Goal: Information Seeking & Learning: Check status

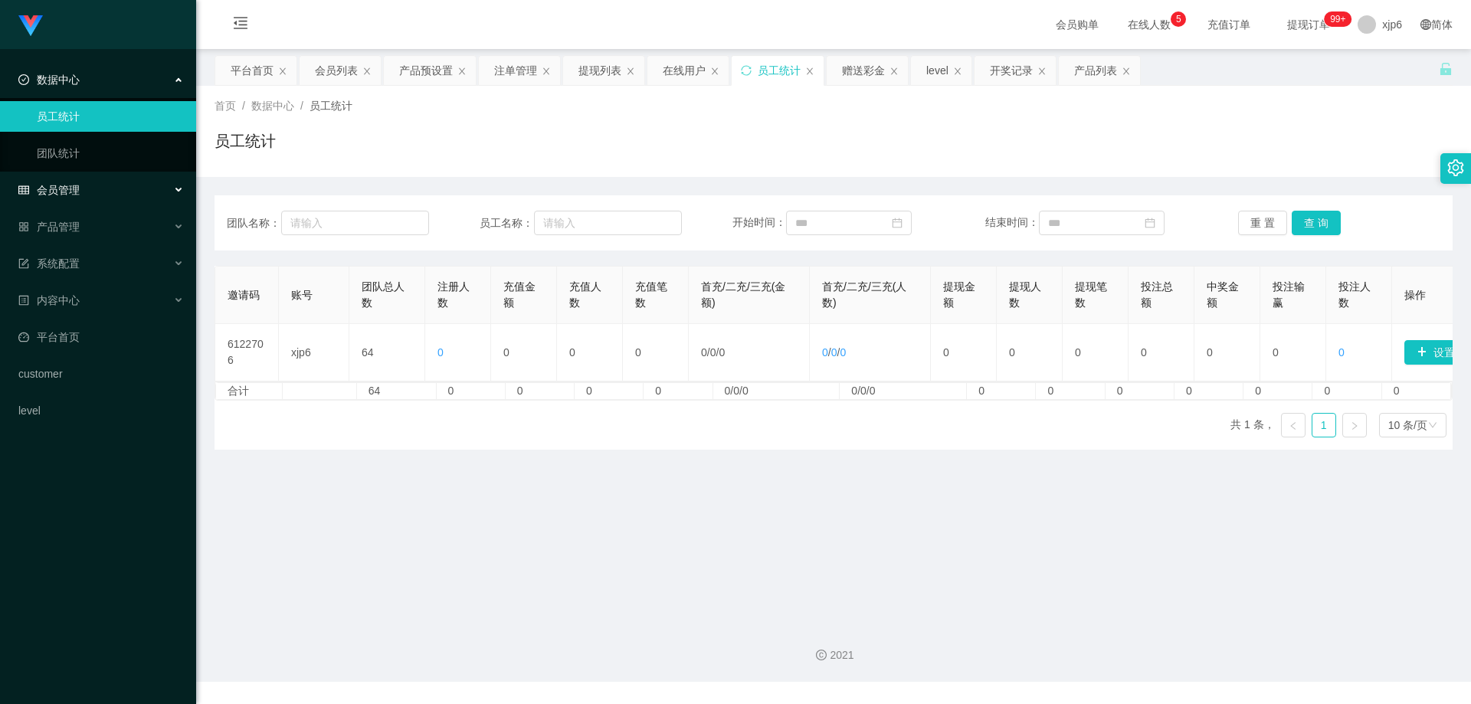
click at [80, 189] on div "会员管理" at bounding box center [98, 190] width 196 height 31
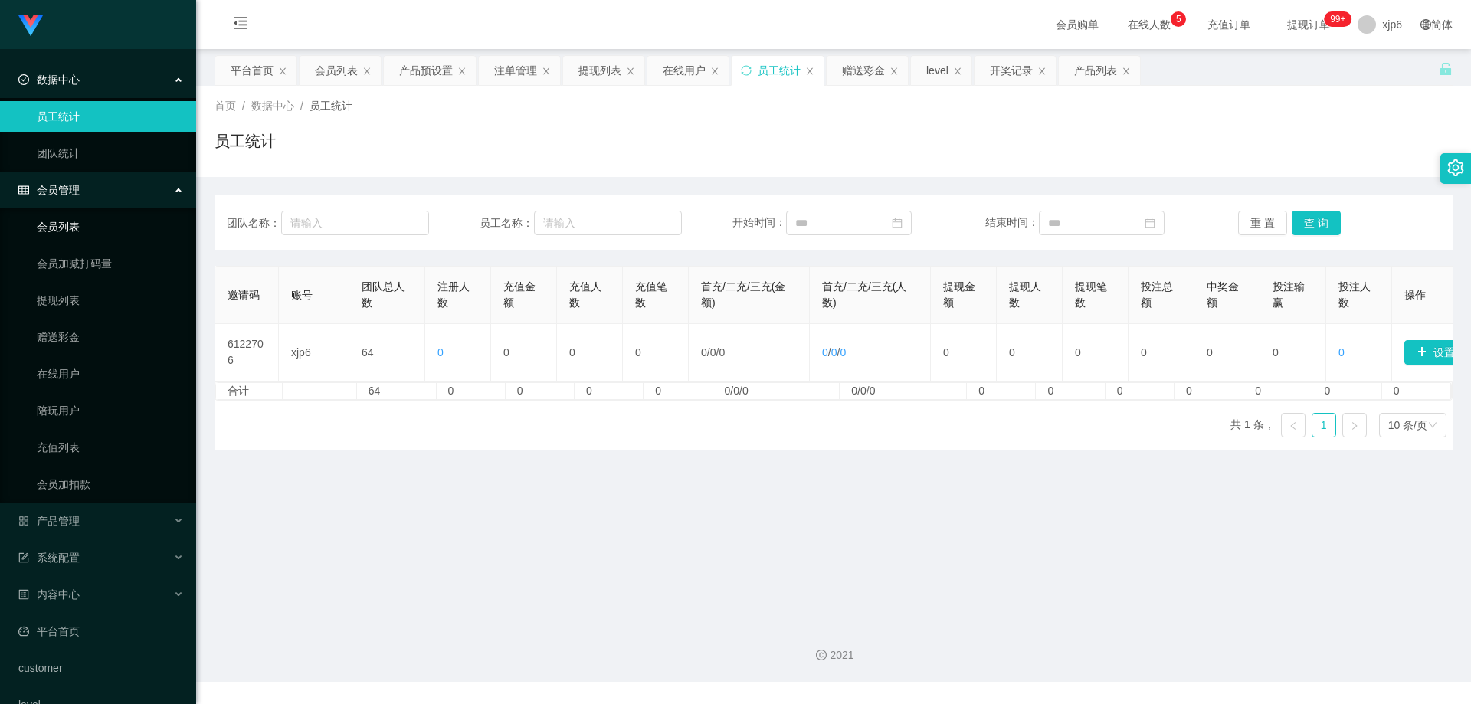
click at [87, 228] on link "会员列表" at bounding box center [110, 226] width 147 height 31
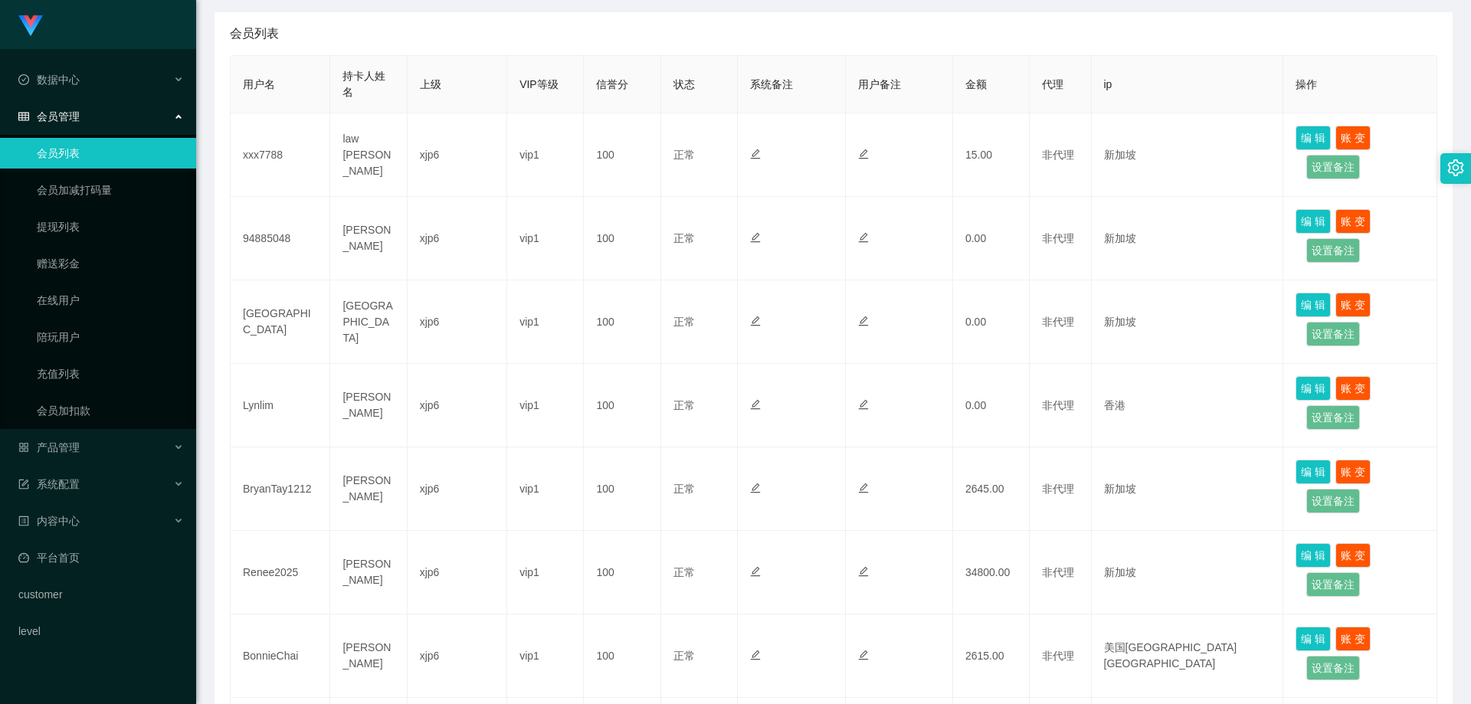
scroll to position [306, 0]
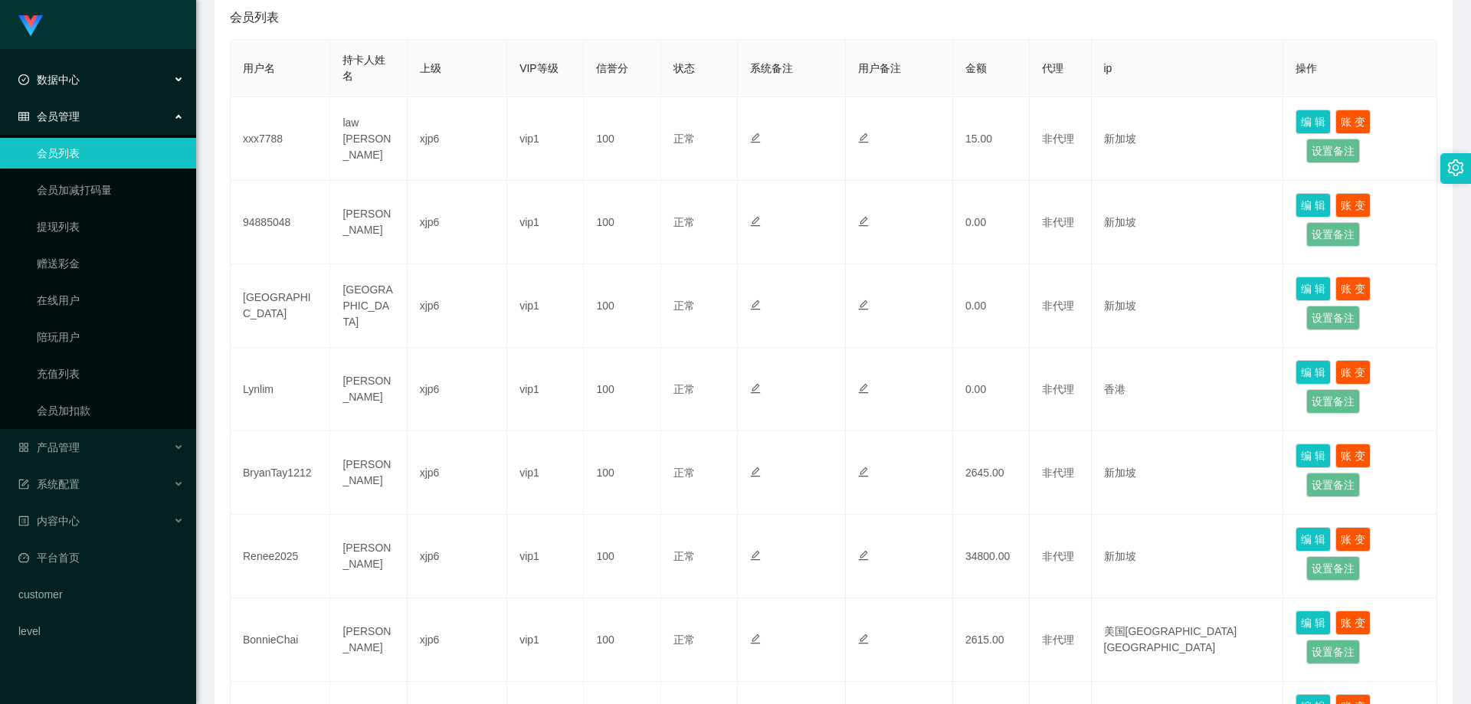
click at [61, 77] on span "数据中心" at bounding box center [48, 80] width 61 height 12
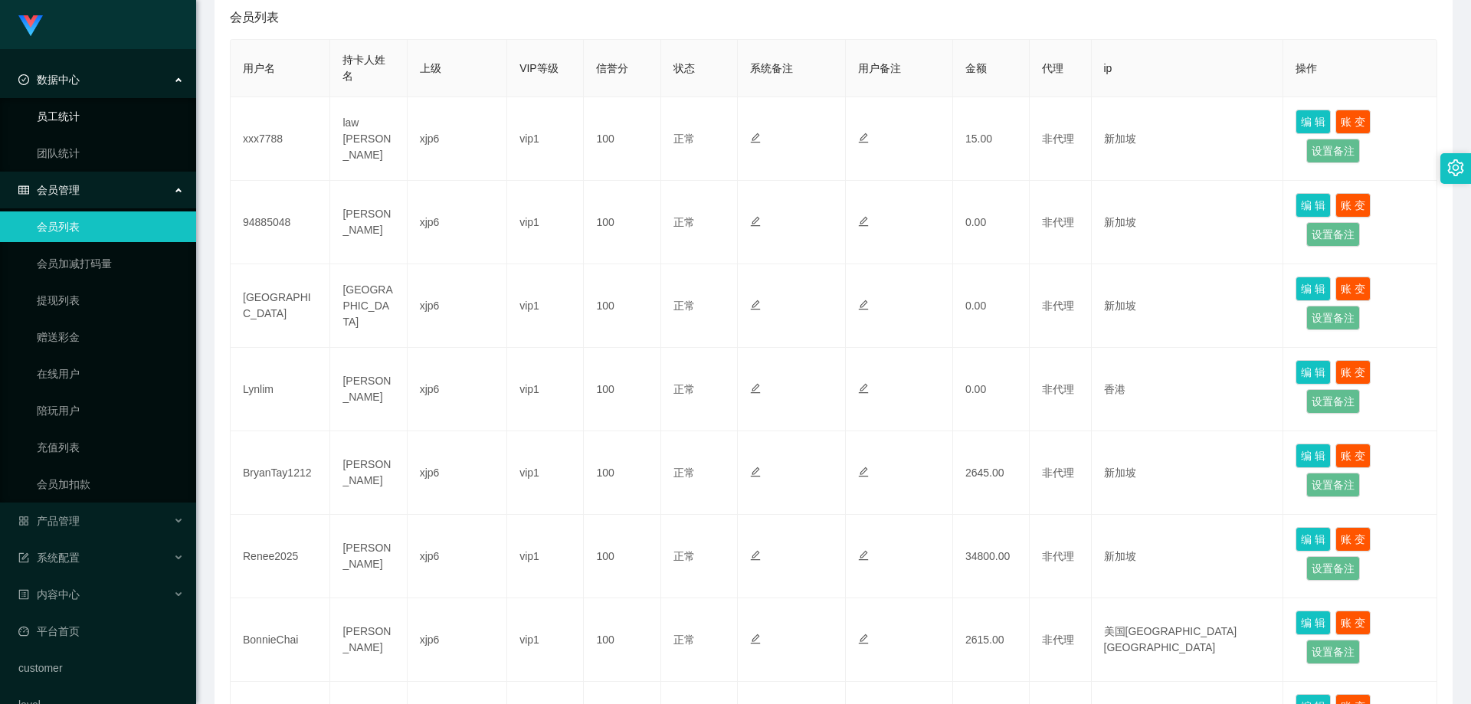
click at [74, 117] on link "员工统计" at bounding box center [110, 116] width 147 height 31
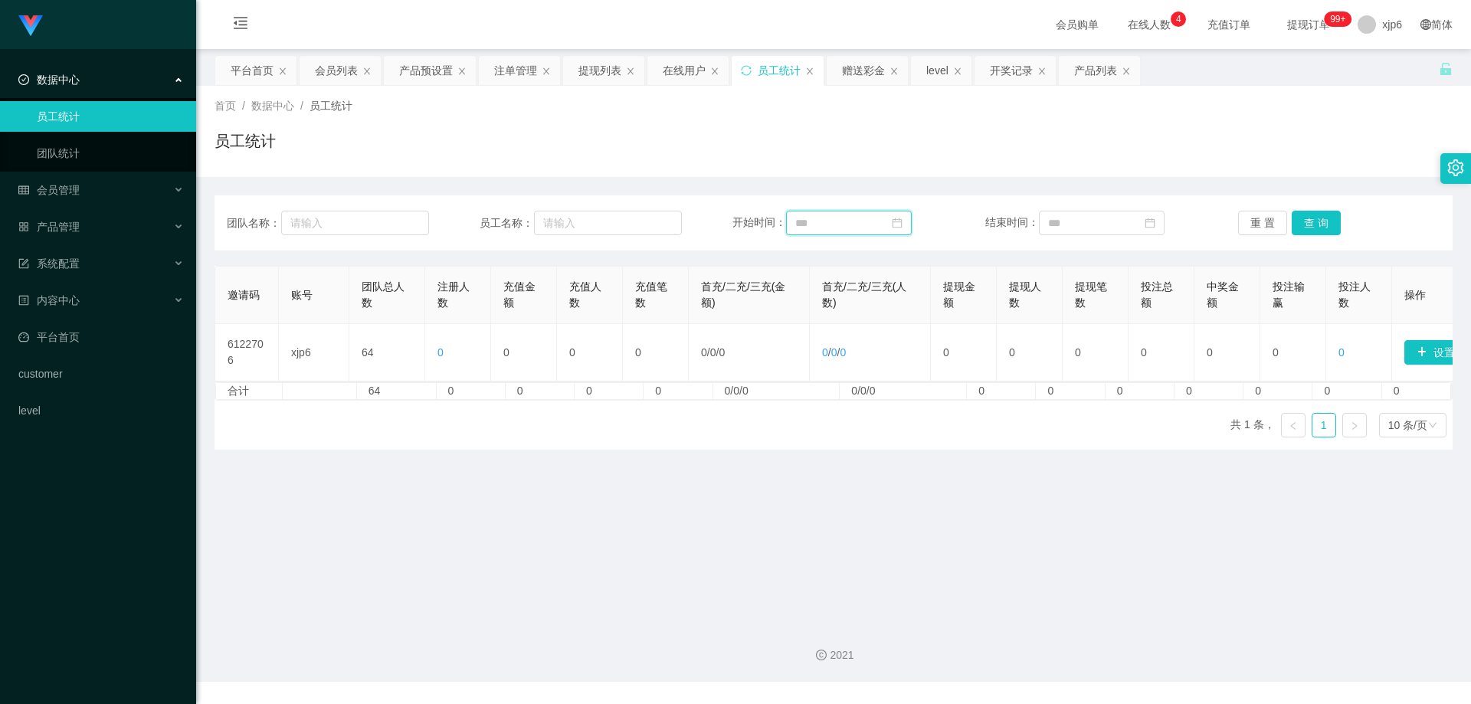
click at [831, 224] on input at bounding box center [849, 223] width 126 height 25
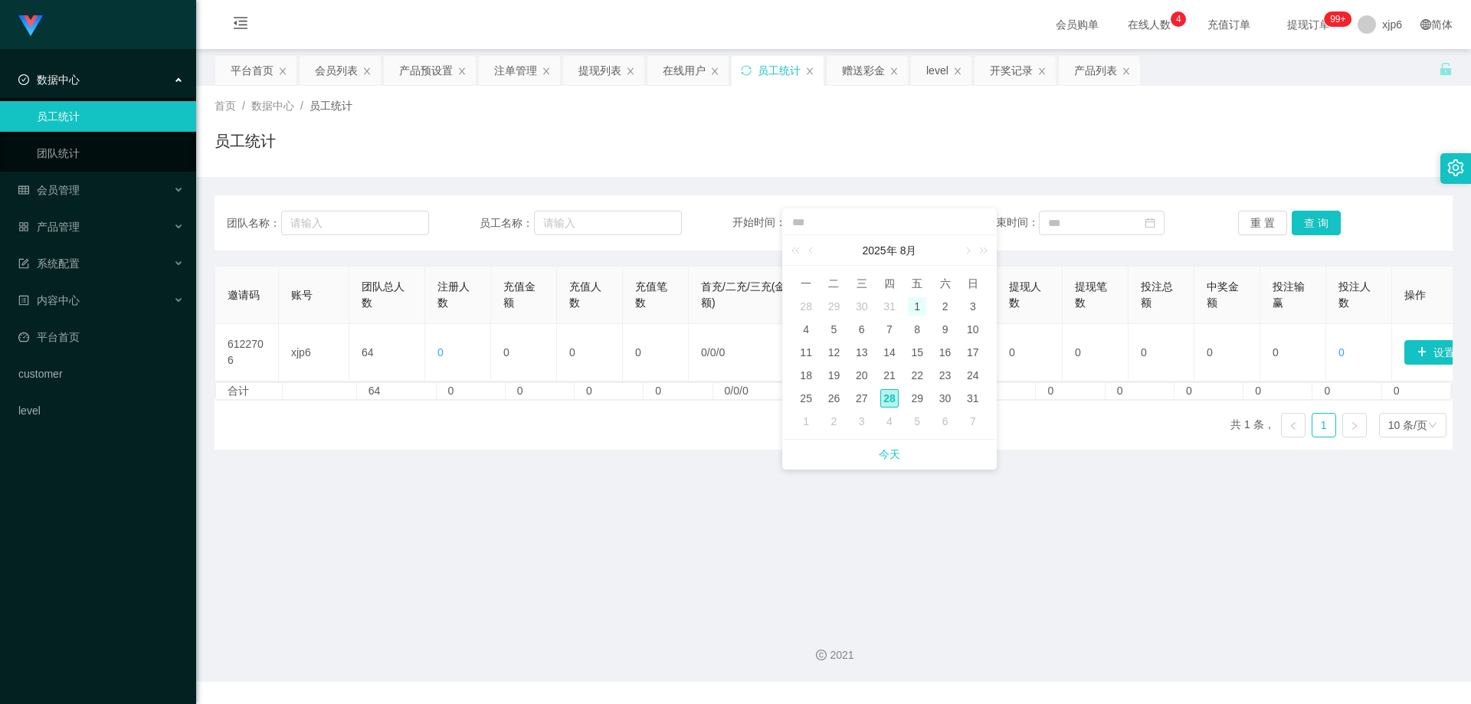
click at [916, 306] on div "1" at bounding box center [917, 306] width 18 height 18
type input "**********"
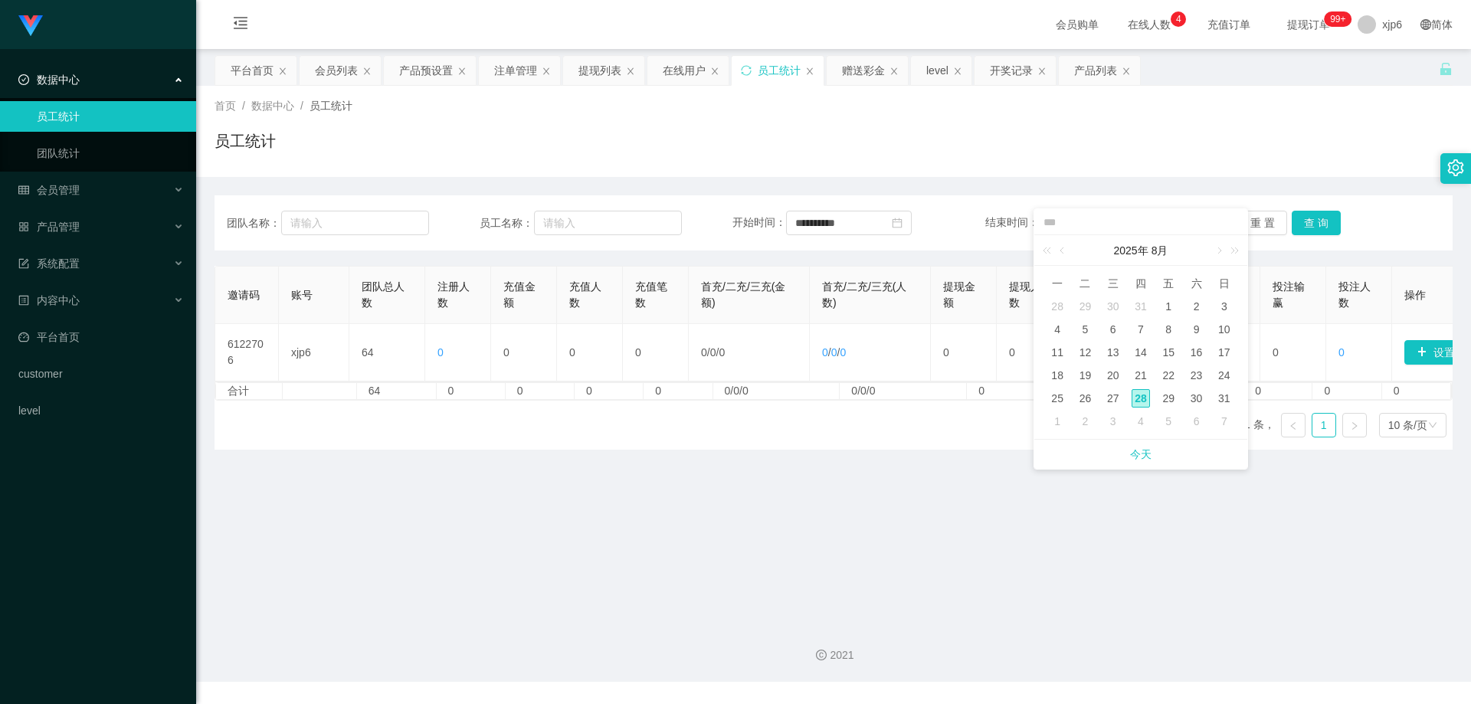
click at [1148, 399] on div "28" at bounding box center [1141, 398] width 18 height 18
type input "**********"
click at [1321, 229] on button "查 询" at bounding box center [1316, 223] width 49 height 25
